Goal: Navigation & Orientation: Find specific page/section

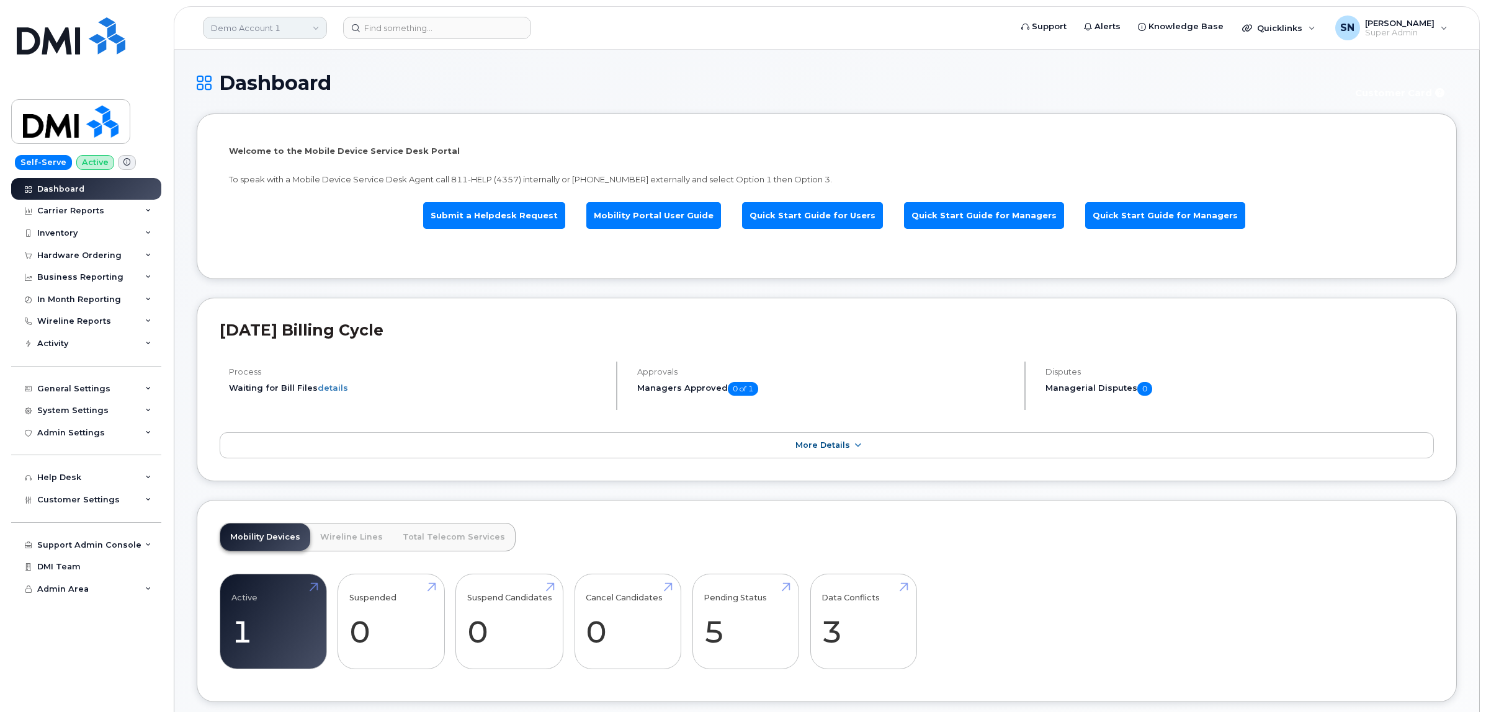
click at [267, 34] on link "Demo Account 1" at bounding box center [265, 28] width 124 height 22
type input "kiew"
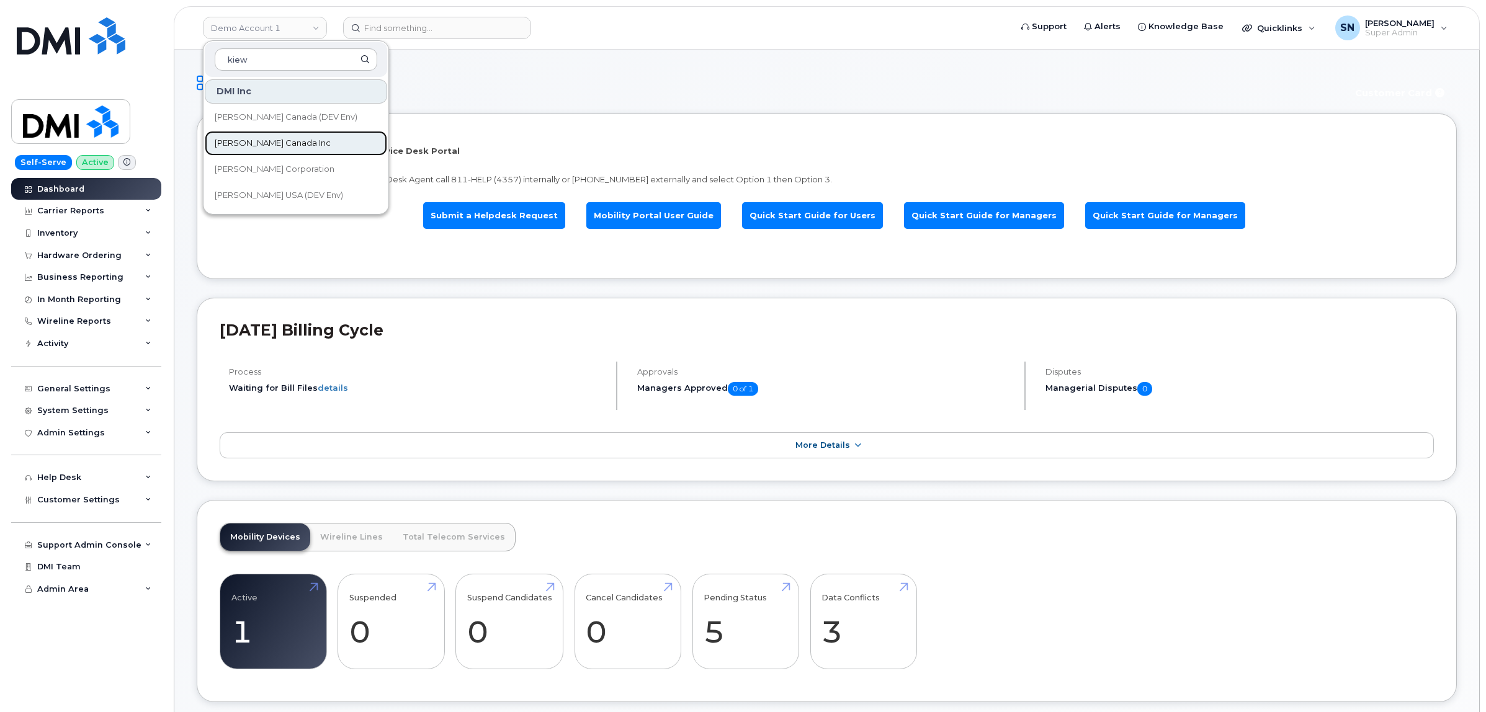
click at [268, 140] on span "[PERSON_NAME] Canada Inc" at bounding box center [273, 143] width 116 height 12
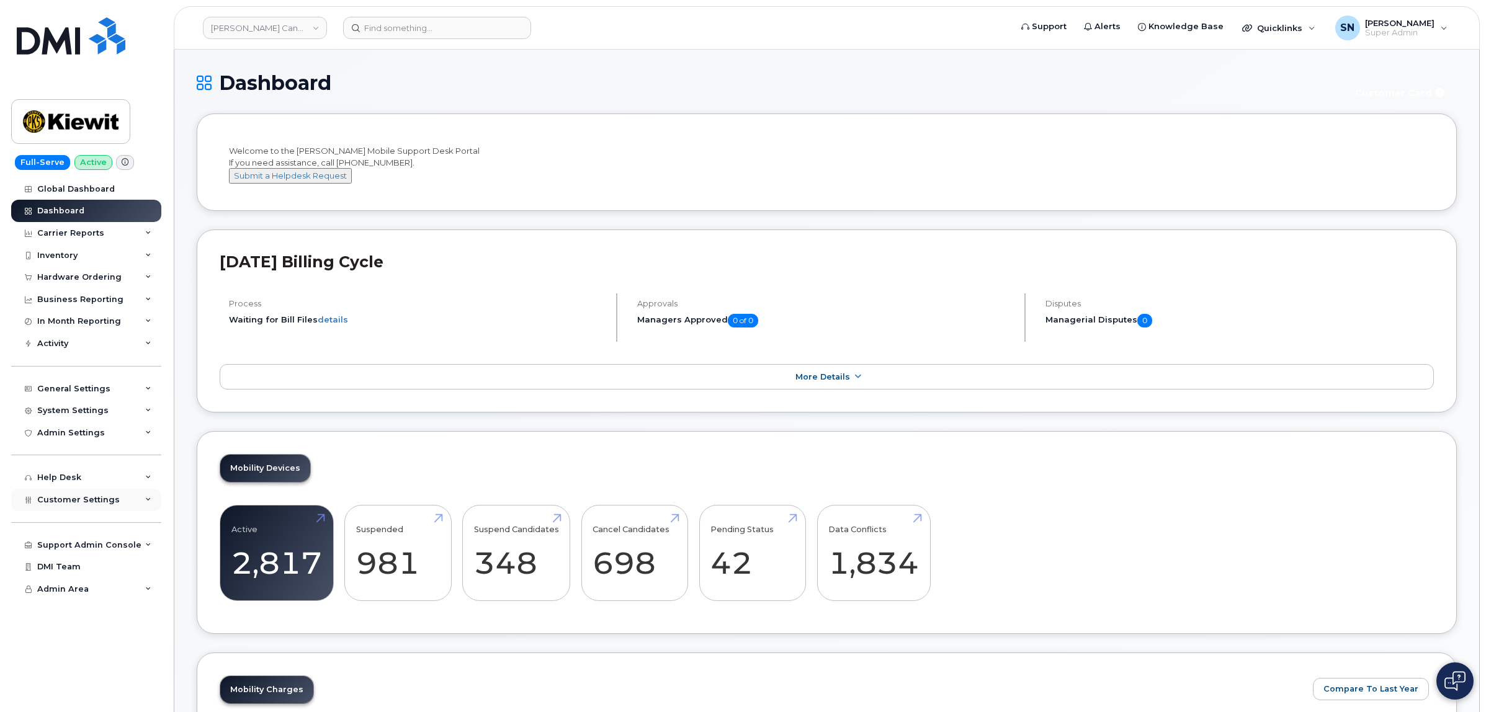
click at [76, 504] on span "Customer Settings" at bounding box center [78, 499] width 83 height 9
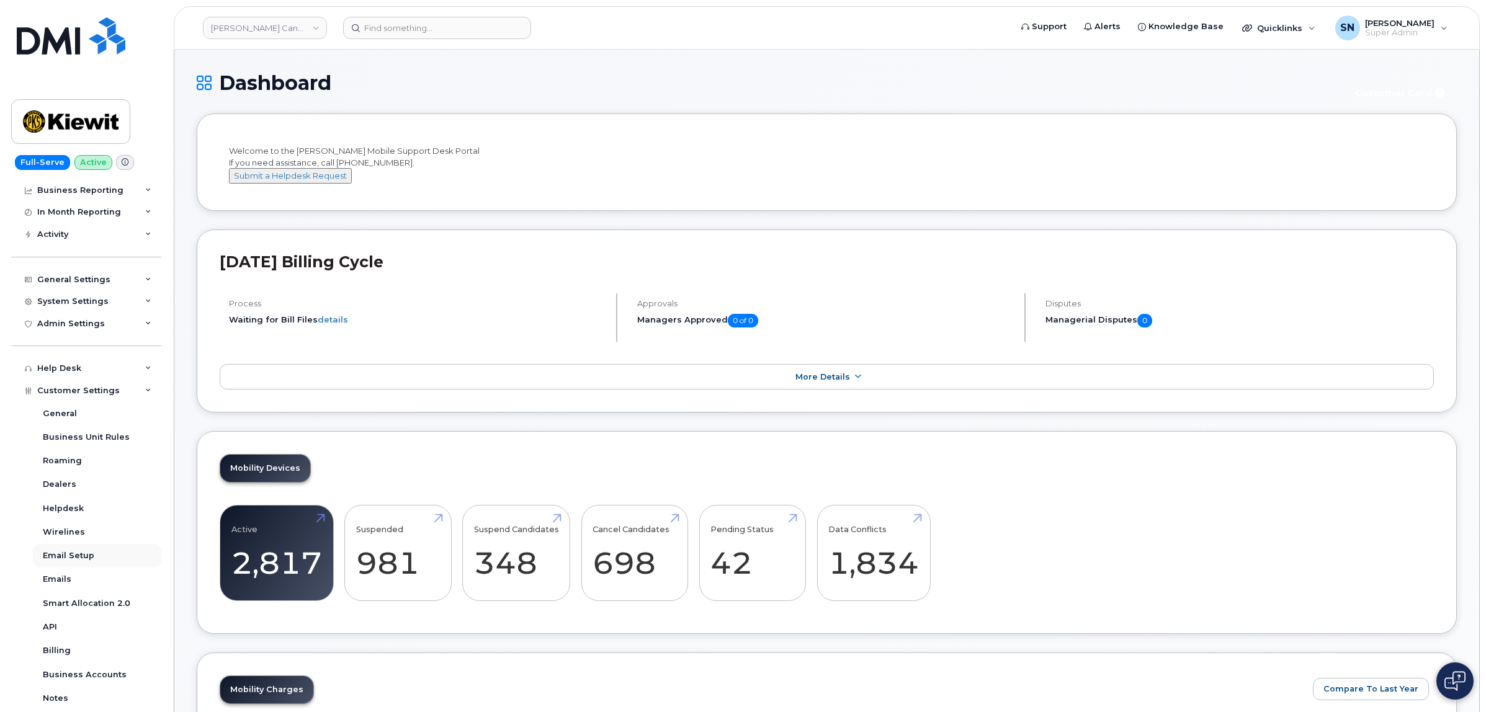
scroll to position [249, 0]
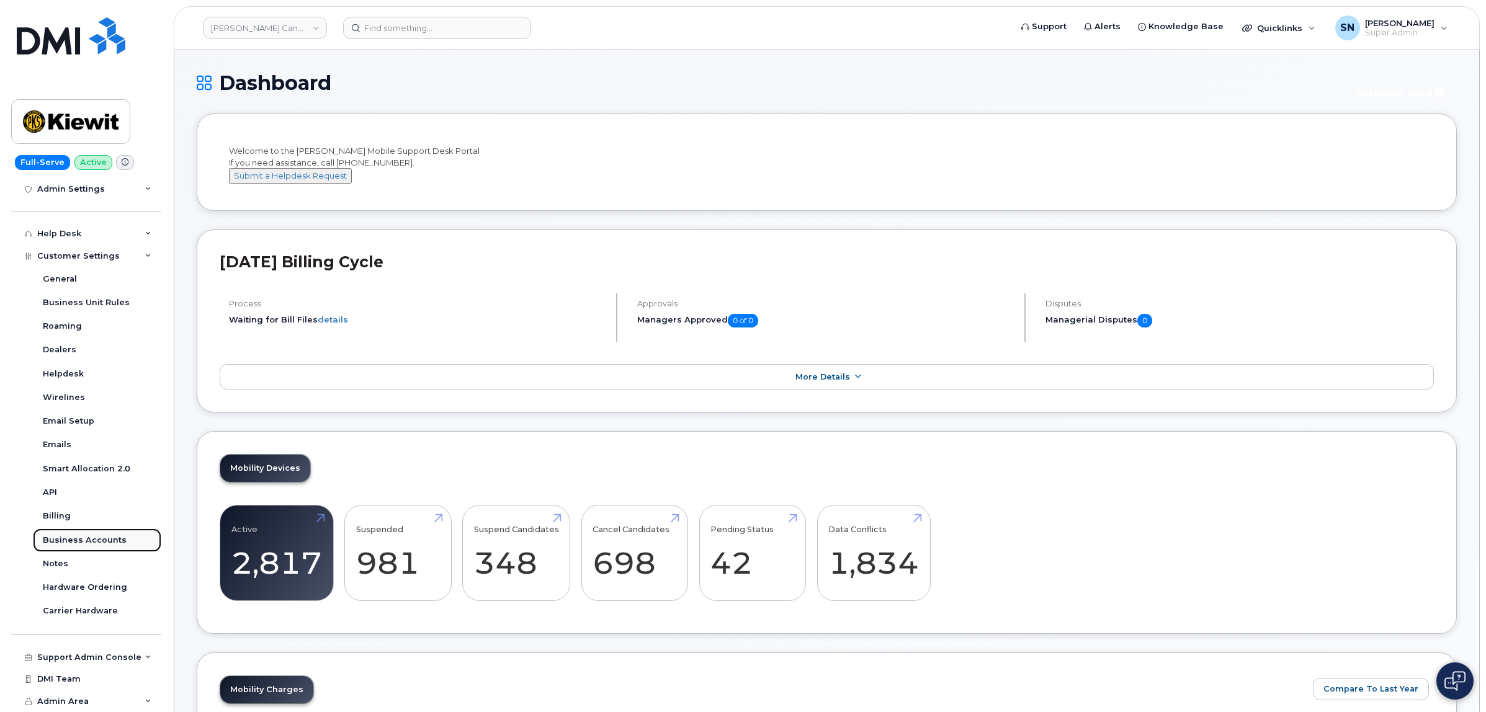
click at [69, 535] on div "Business Accounts" at bounding box center [85, 540] width 84 height 11
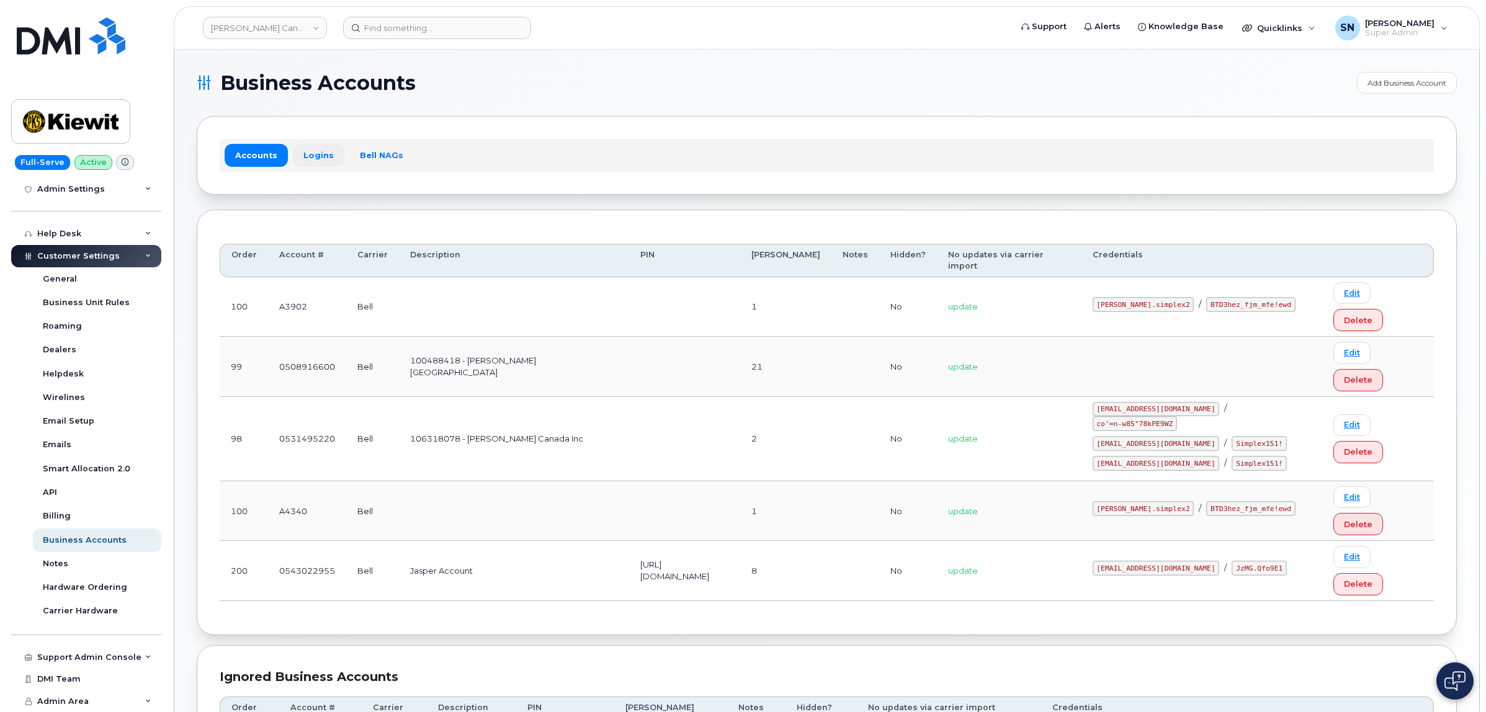
click at [305, 149] on link "Logins" at bounding box center [318, 155] width 51 height 22
